Goal: Check status: Check status

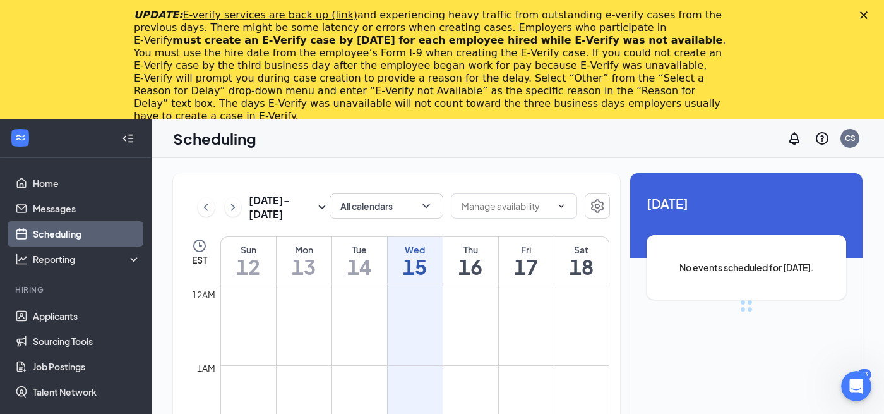
scroll to position [621, 0]
click at [863, 15] on polygon "Close" at bounding box center [864, 15] width 8 height 8
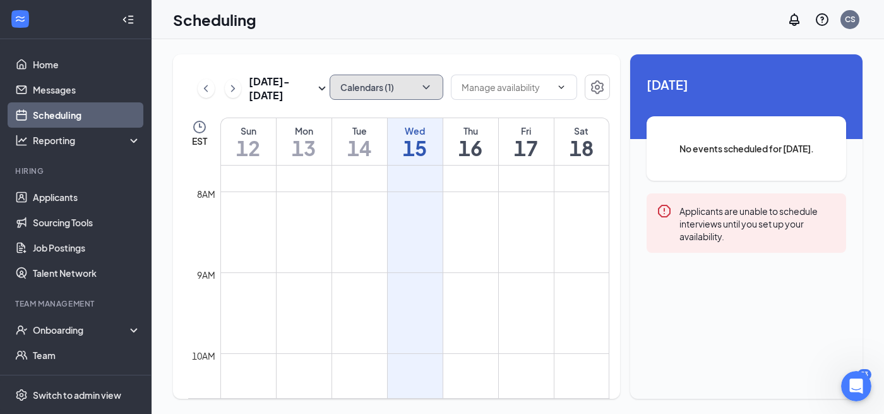
click at [400, 82] on button "Calendars (1)" at bounding box center [387, 87] width 114 height 25
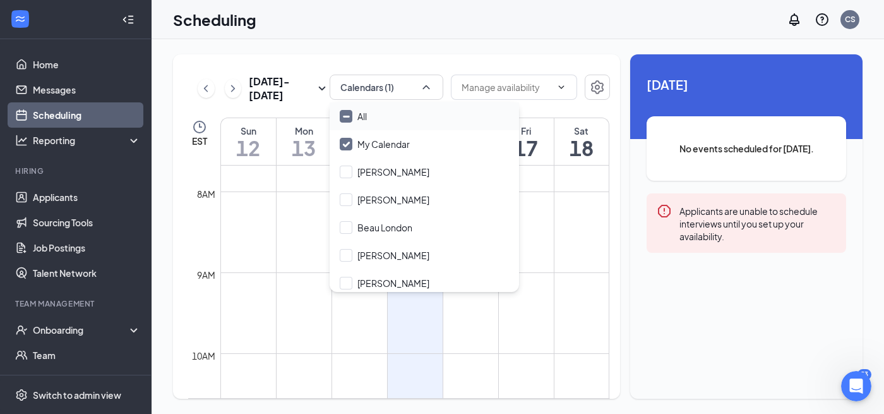
click at [376, 117] on div "All" at bounding box center [425, 116] width 190 height 28
checkbox input "true"
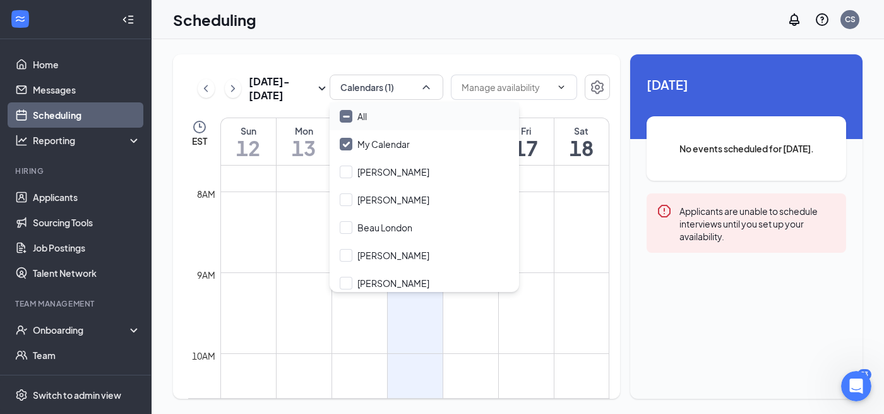
checkbox input "true"
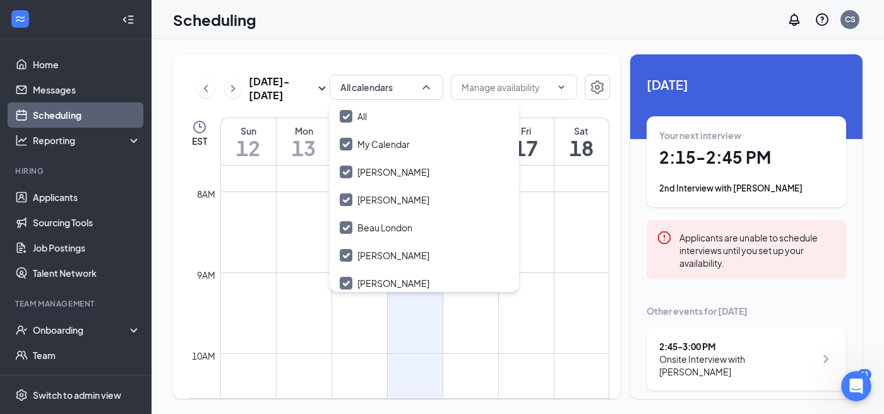
click at [405, 102] on div "All My Calendar [PERSON_NAME] [PERSON_NAME] [PERSON_NAME] [PERSON_NAME] [PERSON…" at bounding box center [425, 197] width 190 height 190
click at [416, 87] on button "All calendars" at bounding box center [387, 87] width 114 height 25
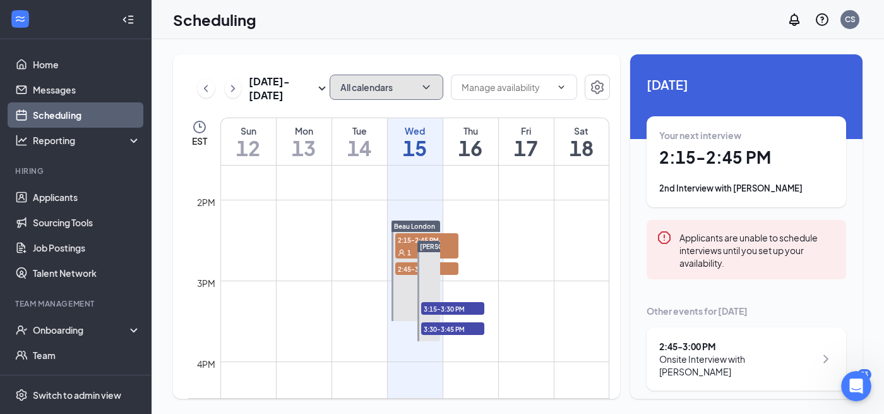
scroll to position [1100, 0]
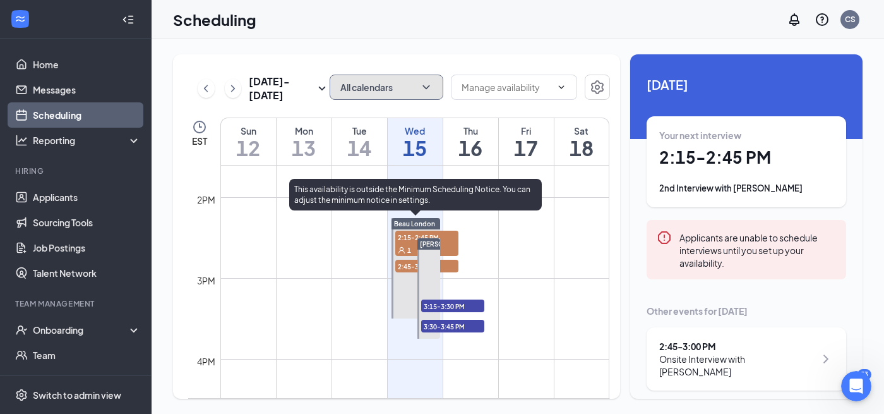
click at [407, 242] on span "2:15-2:45 PM" at bounding box center [426, 237] width 63 height 13
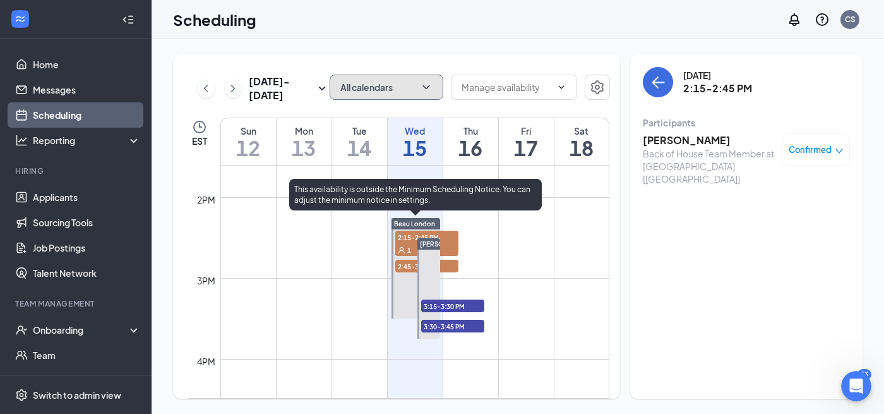
click at [443, 269] on span "2:45-3:00 PM" at bounding box center [426, 266] width 63 height 13
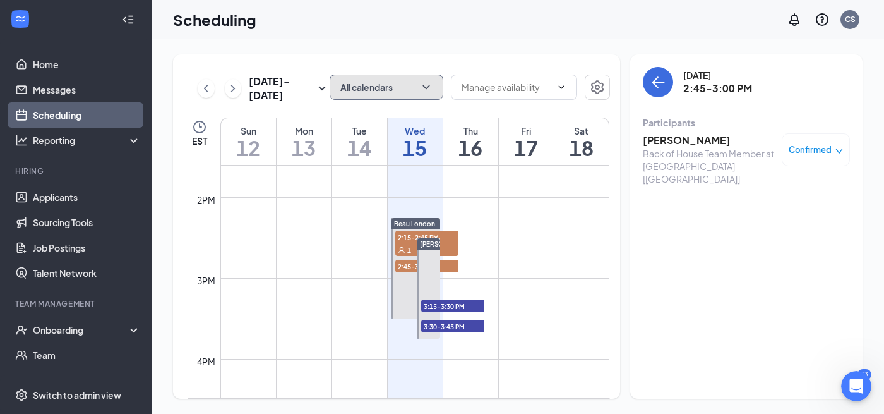
click at [460, 238] on td at bounding box center [414, 248] width 389 height 20
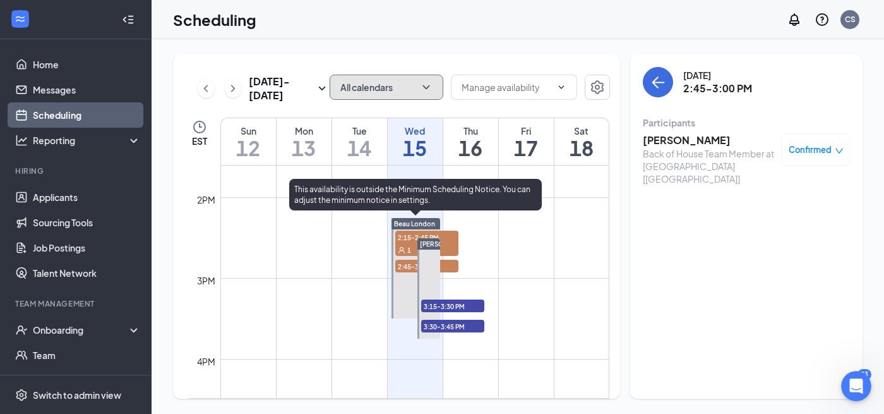
click at [450, 239] on span "2:15-2:45 PM" at bounding box center [426, 237] width 63 height 13
